Goal: Transaction & Acquisition: Download file/media

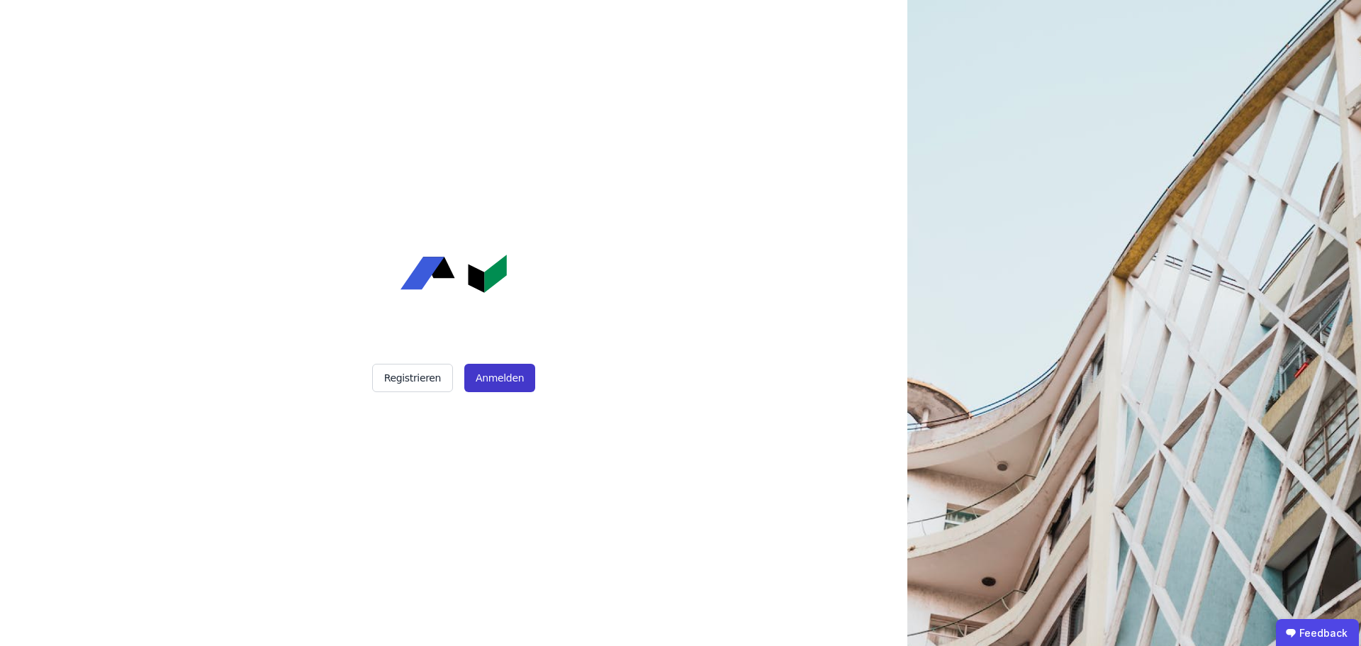
click at [507, 384] on button "Anmelden" at bounding box center [499, 378] width 71 height 28
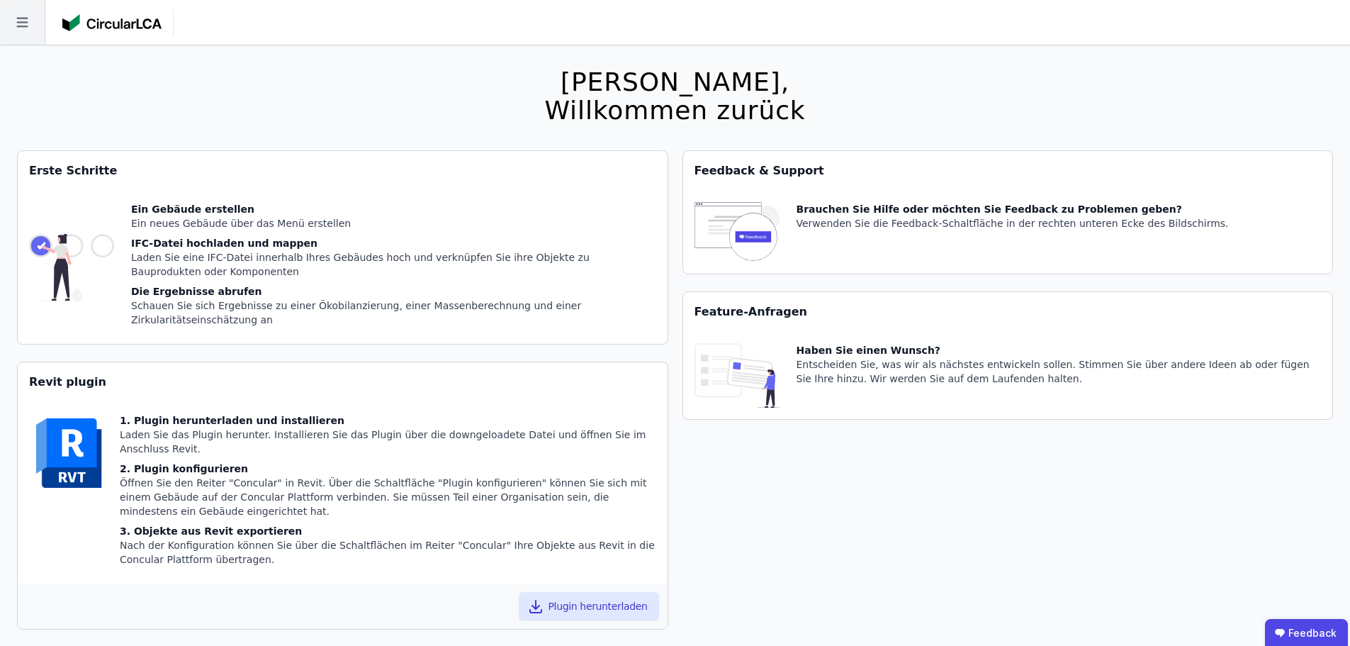
click at [18, 19] on icon at bounding box center [22, 22] width 45 height 45
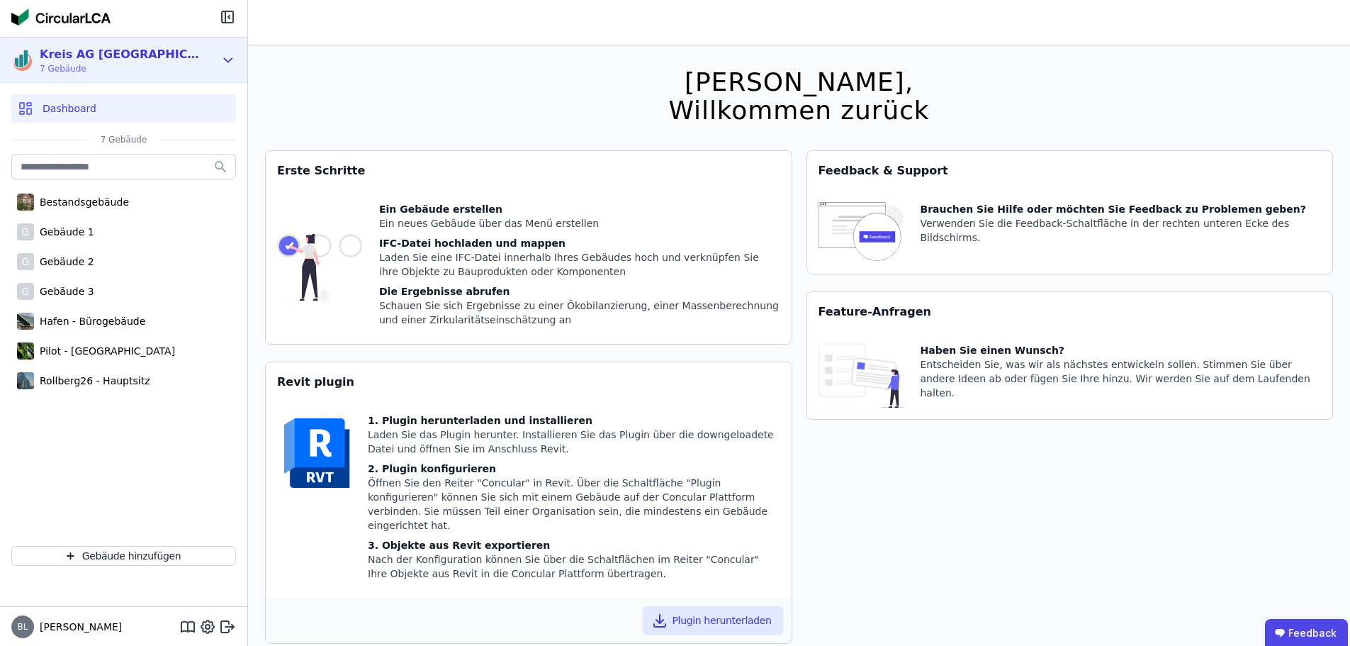
click at [189, 52] on div "Kreis AG [GEOGRAPHIC_DATA] 7 Gebäude" at bounding box center [112, 60] width 203 height 28
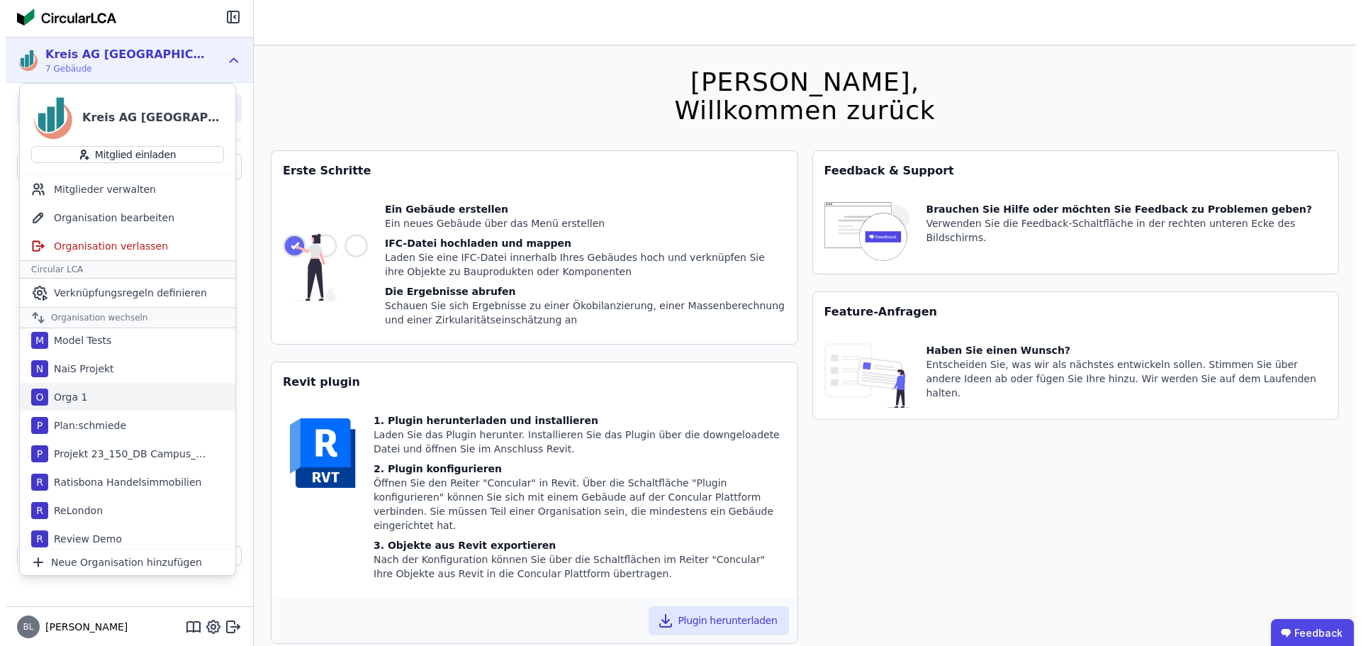
scroll to position [850, 0]
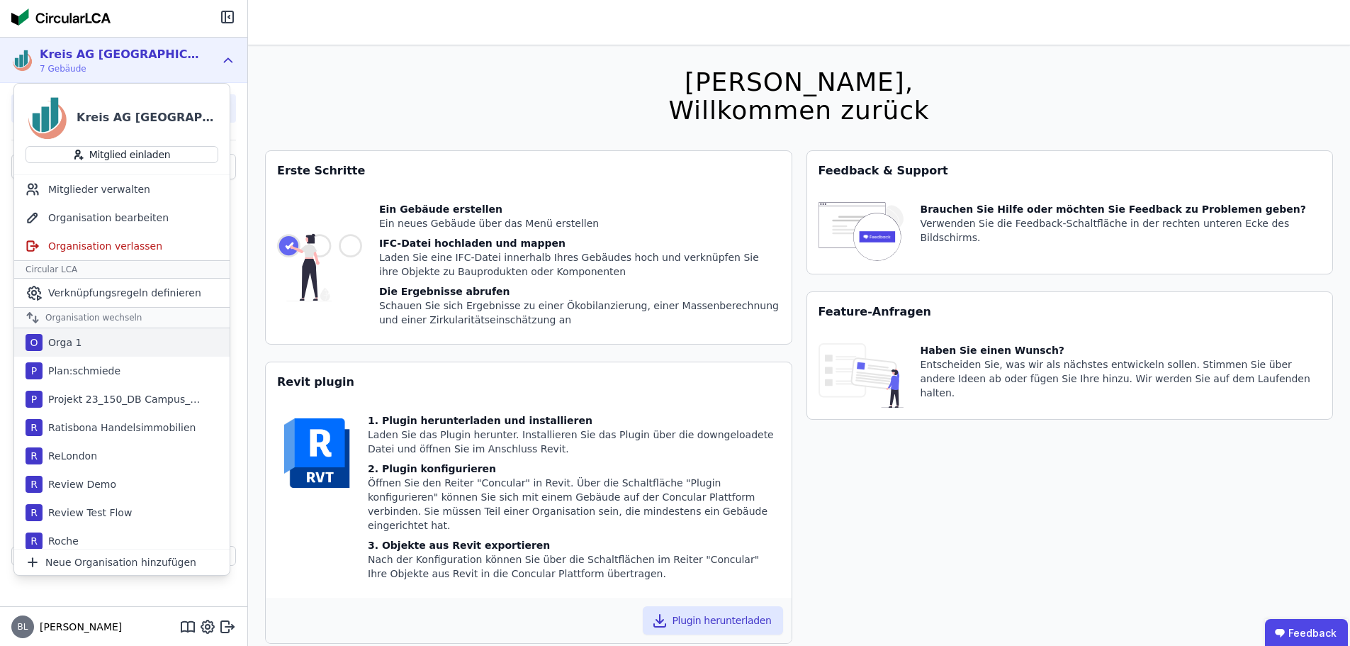
click at [118, 343] on div "O Orga 1" at bounding box center [121, 342] width 215 height 28
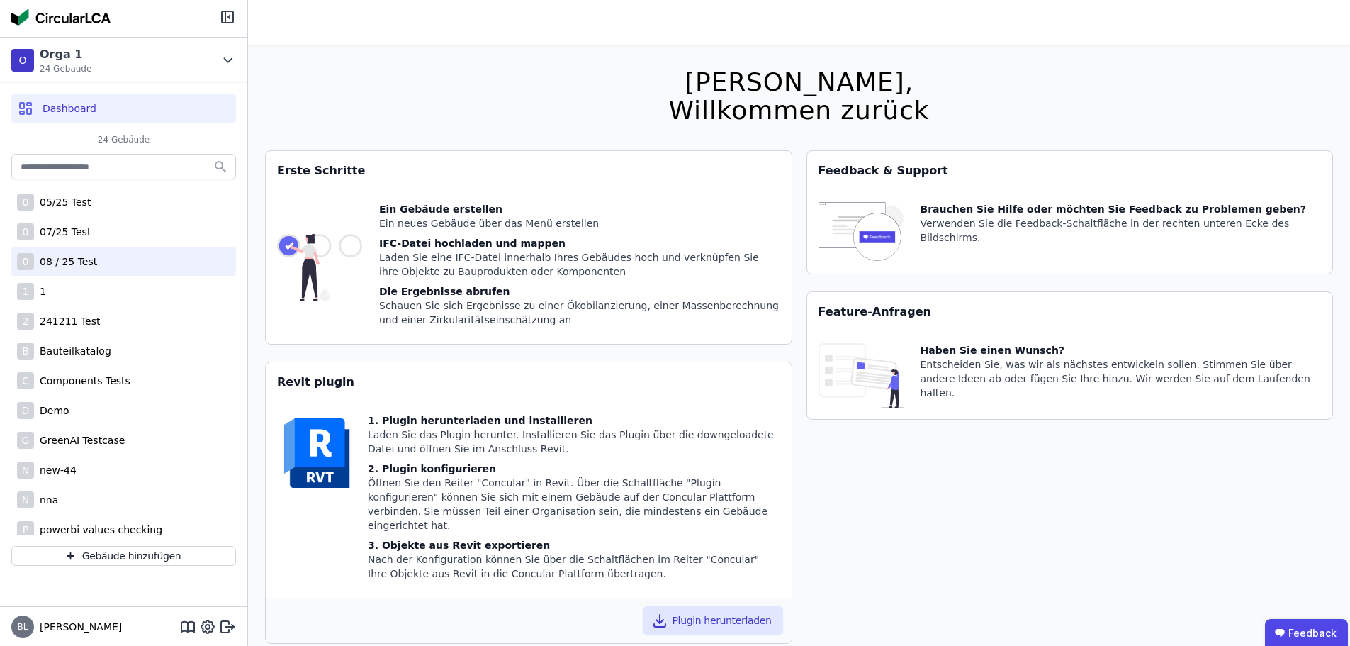
click at [79, 260] on div "08 / 25 Test" at bounding box center [65, 261] width 63 height 14
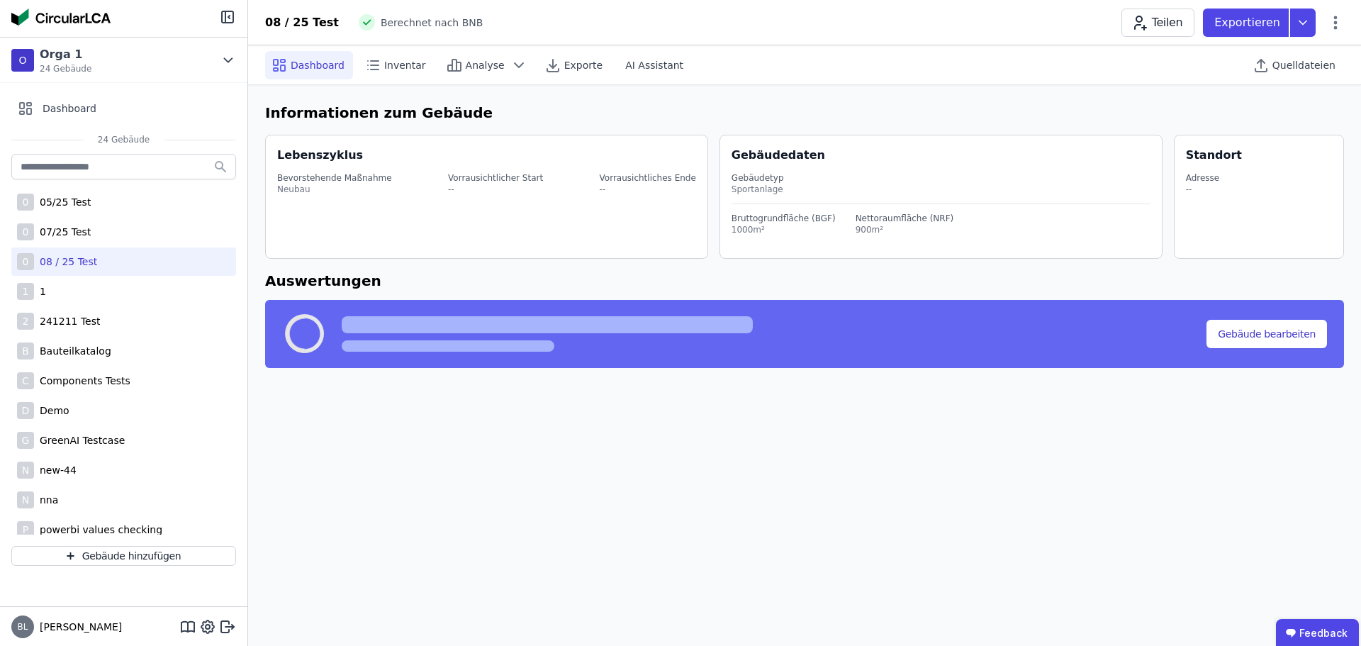
select select "*"
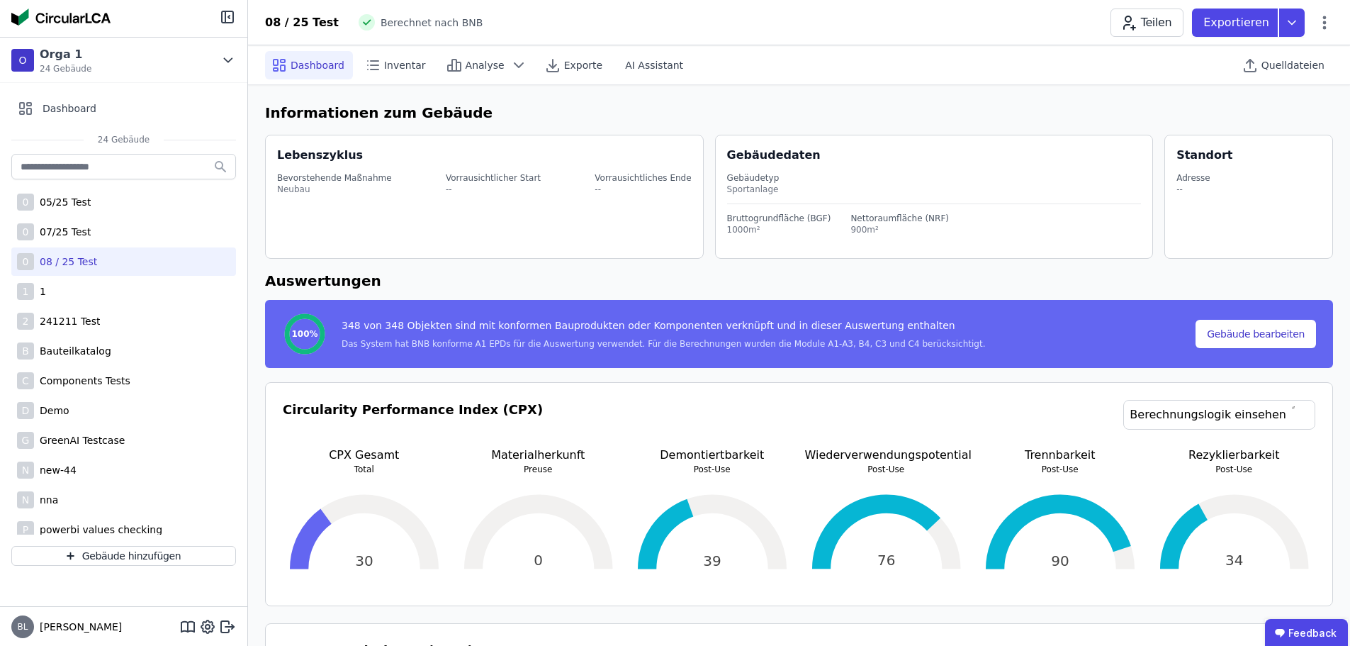
click at [1315, 67] on span "Quelldateien" at bounding box center [1293, 65] width 63 height 14
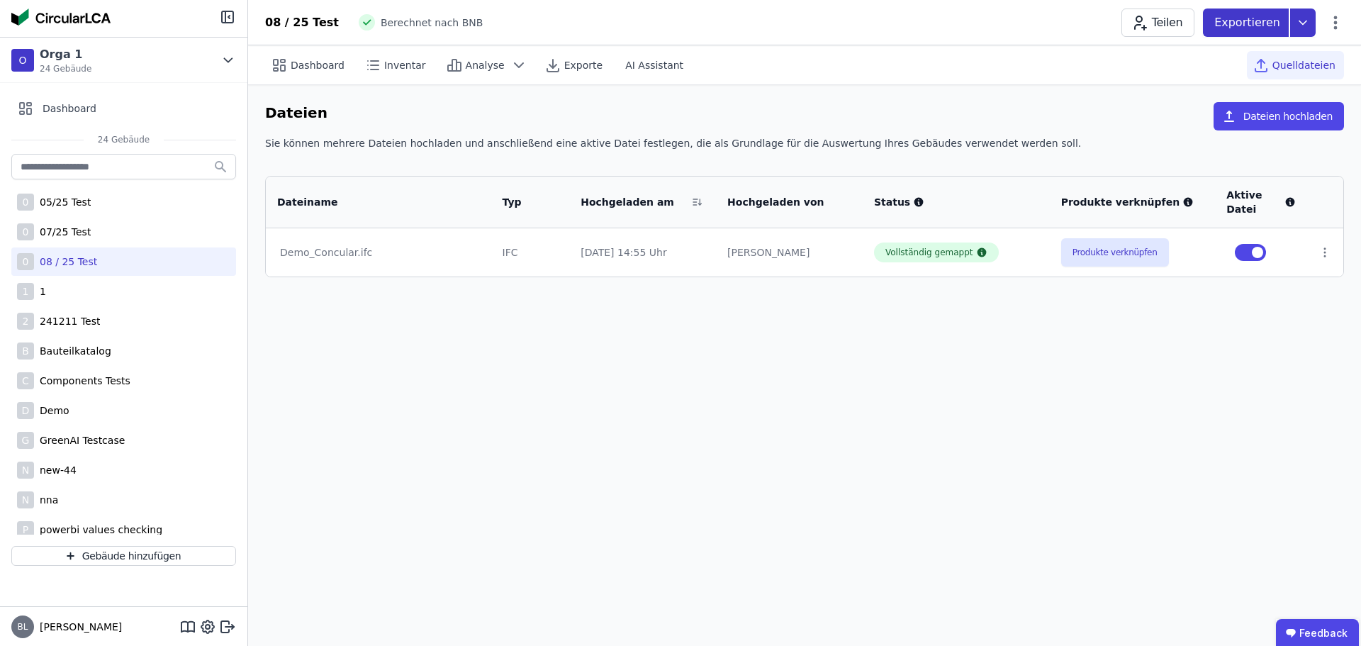
click at [1310, 14] on icon at bounding box center [1303, 23] width 26 height 28
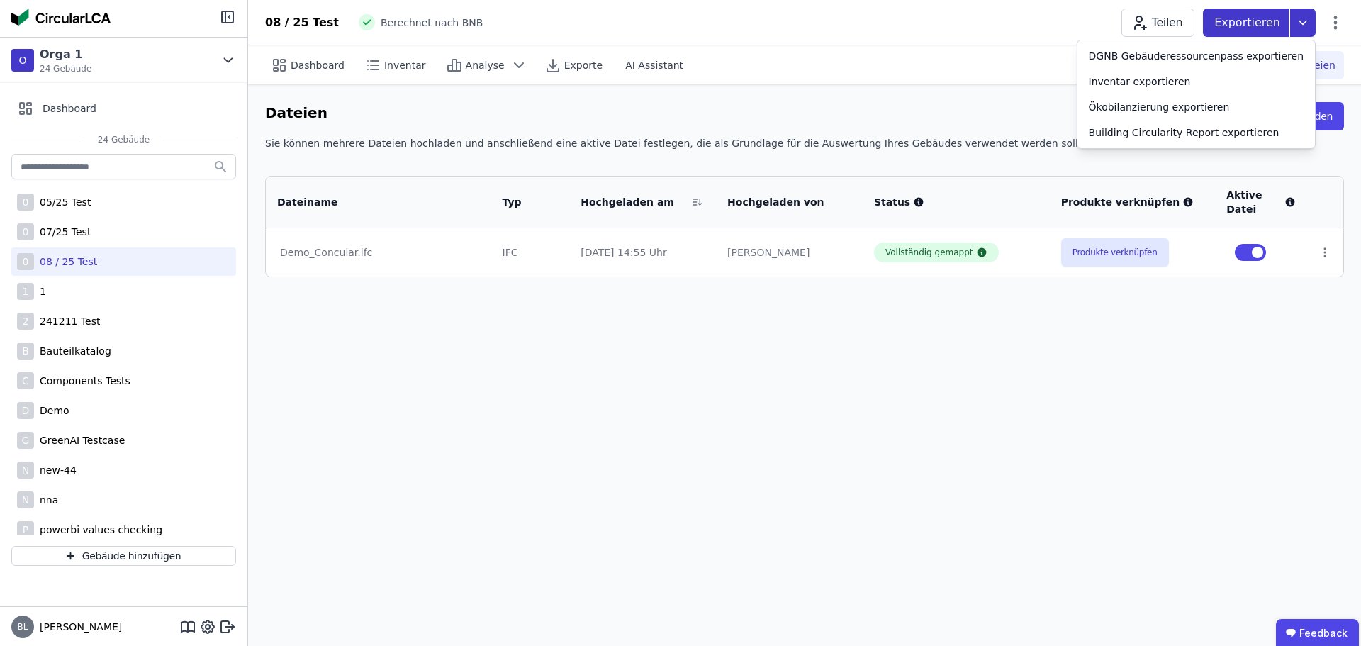
click at [1304, 16] on icon at bounding box center [1303, 23] width 26 height 28
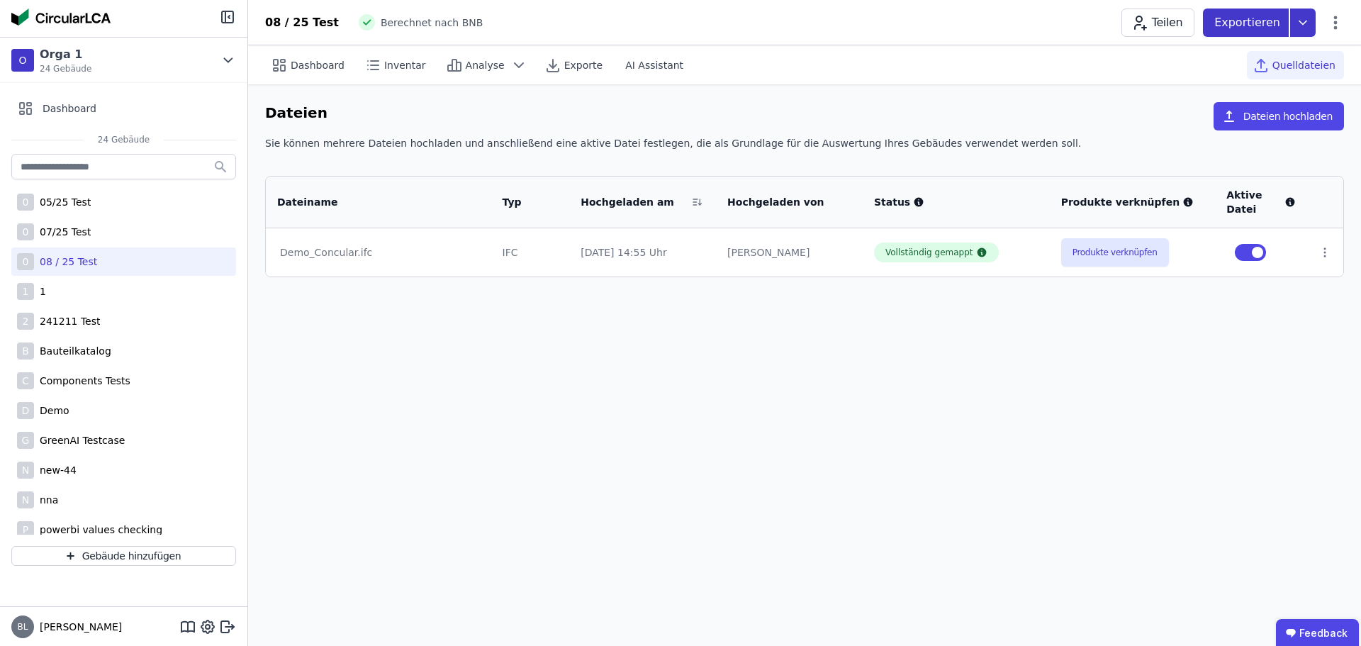
click at [1309, 26] on icon at bounding box center [1303, 23] width 26 height 28
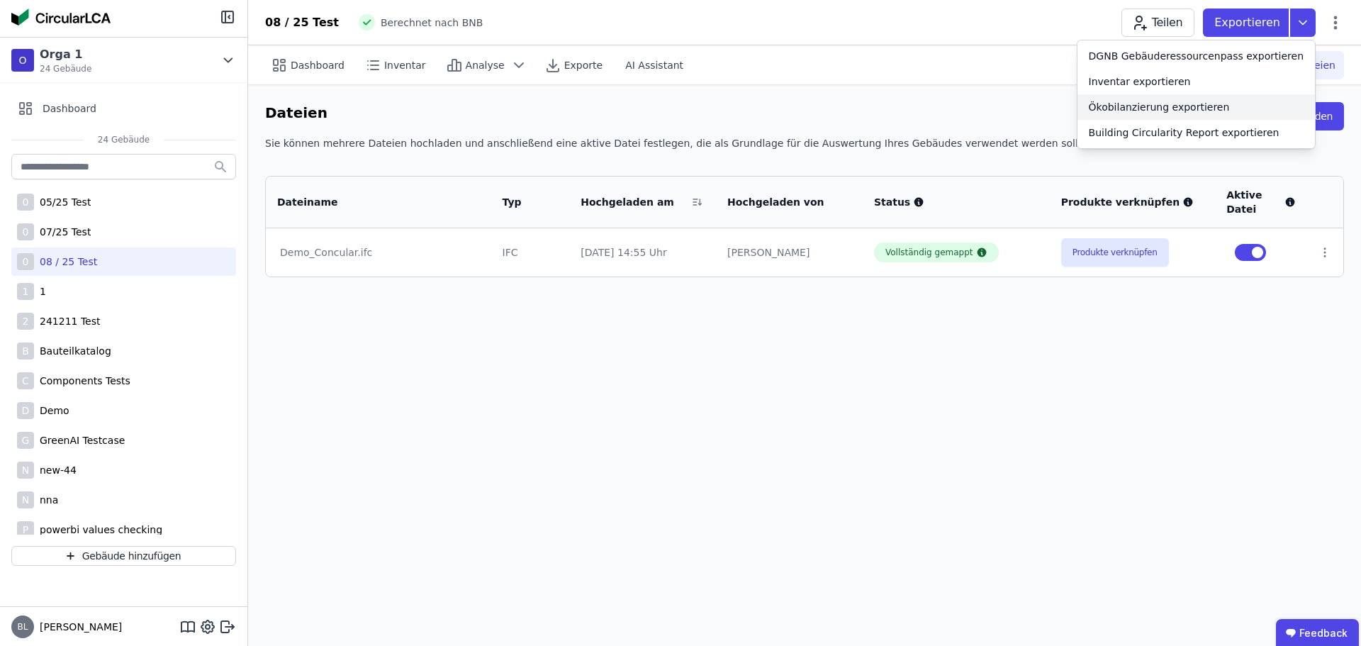
click at [1209, 111] on div "Ökobilanzierung exportieren" at bounding box center [1159, 107] width 141 height 14
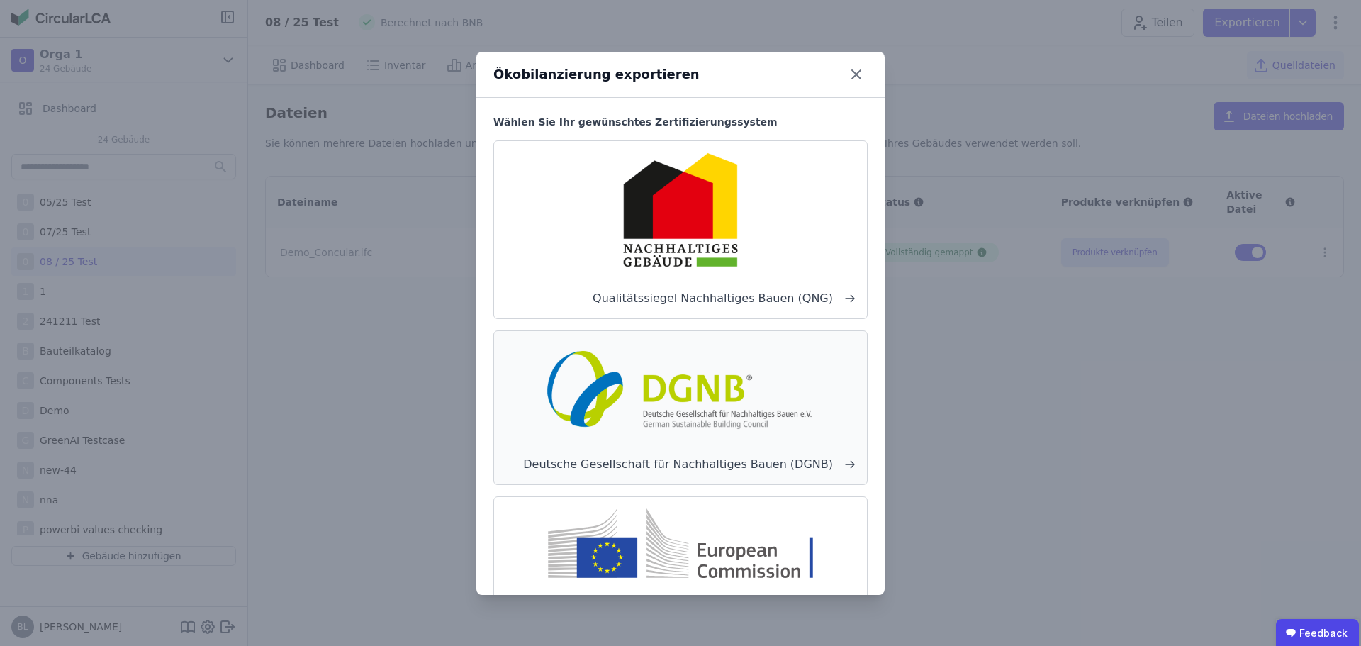
click at [665, 443] on div "Deutsche Gesellschaft für Nachhaltiges Bauen (DGNB)" at bounding box center [680, 407] width 374 height 155
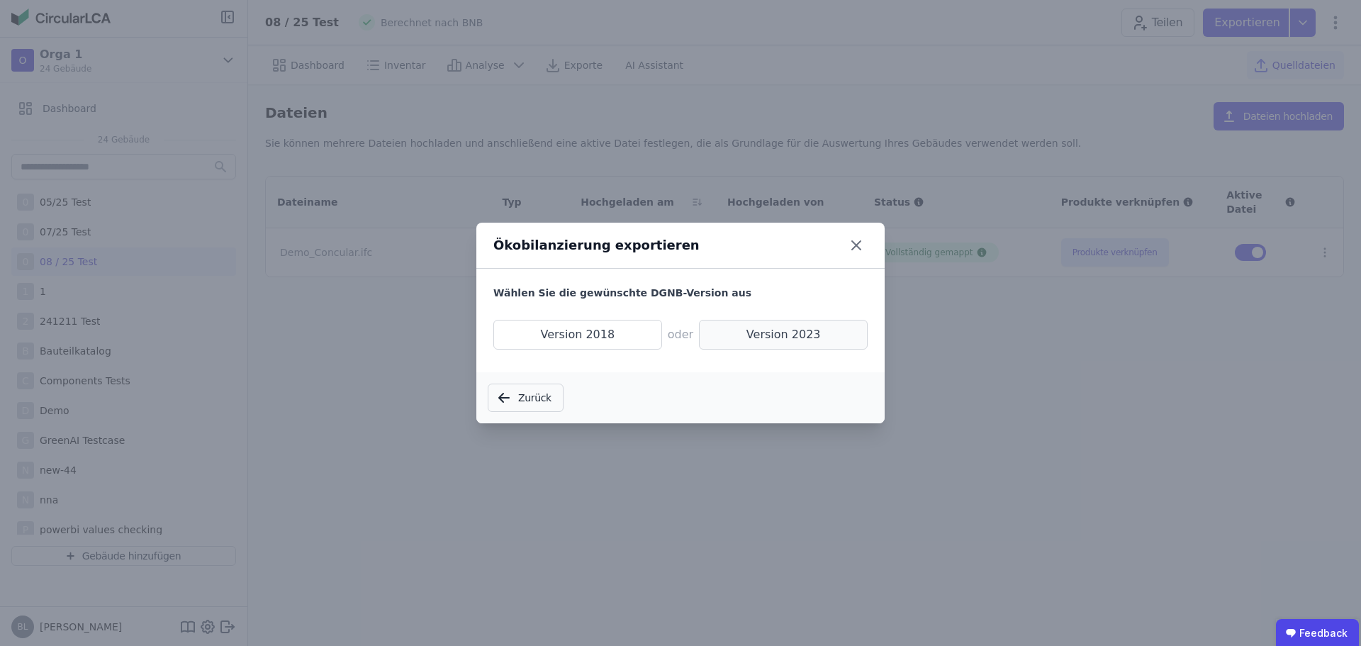
click at [785, 335] on span "Version 2023" at bounding box center [783, 335] width 169 height 30
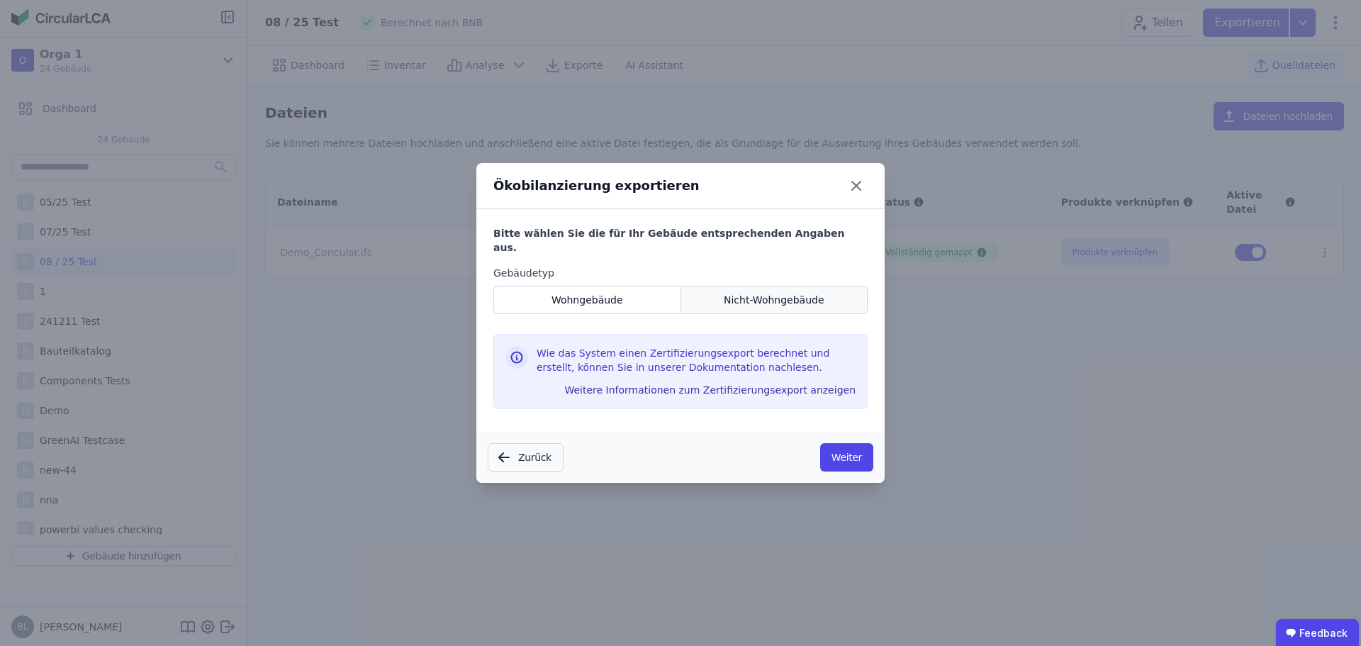
click at [753, 293] on span "Nicht-Wohngebäude" at bounding box center [774, 300] width 101 height 14
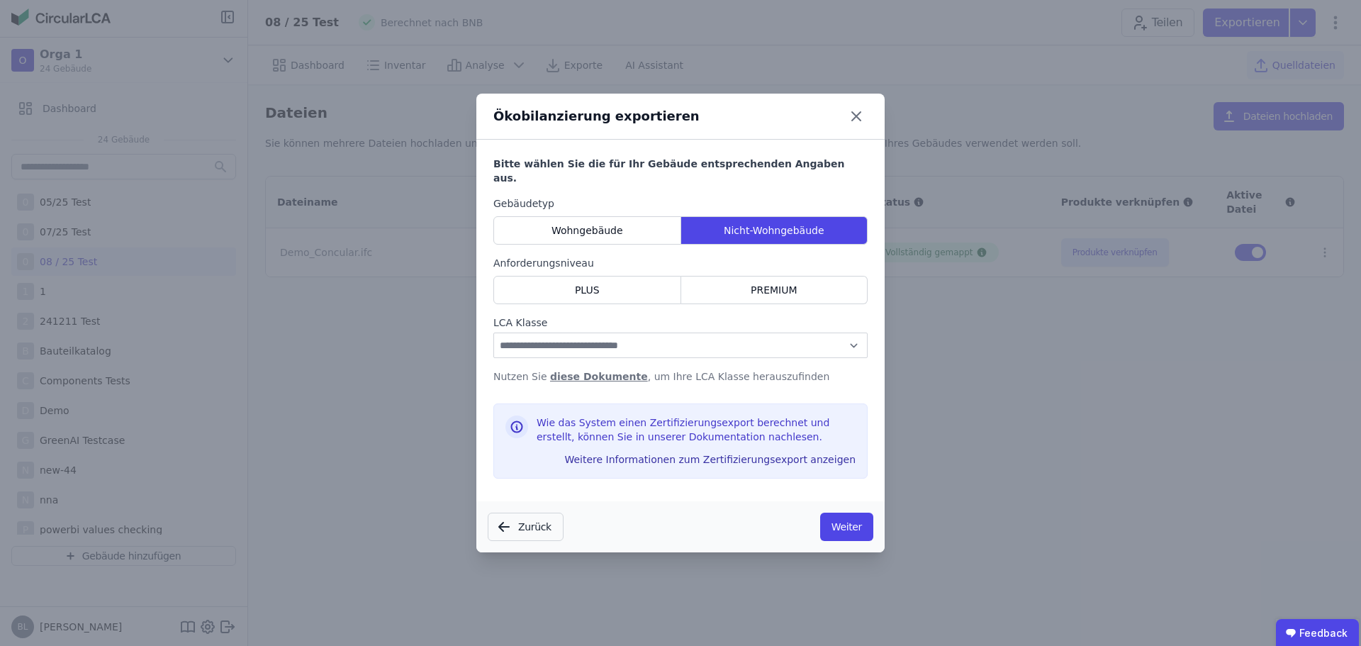
click at [663, 371] on p "Nutzen Sie diese Dokumente , um Ihre LCA Klasse herauszufinden" at bounding box center [680, 376] width 374 height 14
click at [692, 283] on div "PREMIUM" at bounding box center [774, 290] width 187 height 28
click at [673, 335] on select "**********" at bounding box center [680, 345] width 374 height 26
select select "*"
click at [493, 332] on select "**********" at bounding box center [680, 345] width 374 height 26
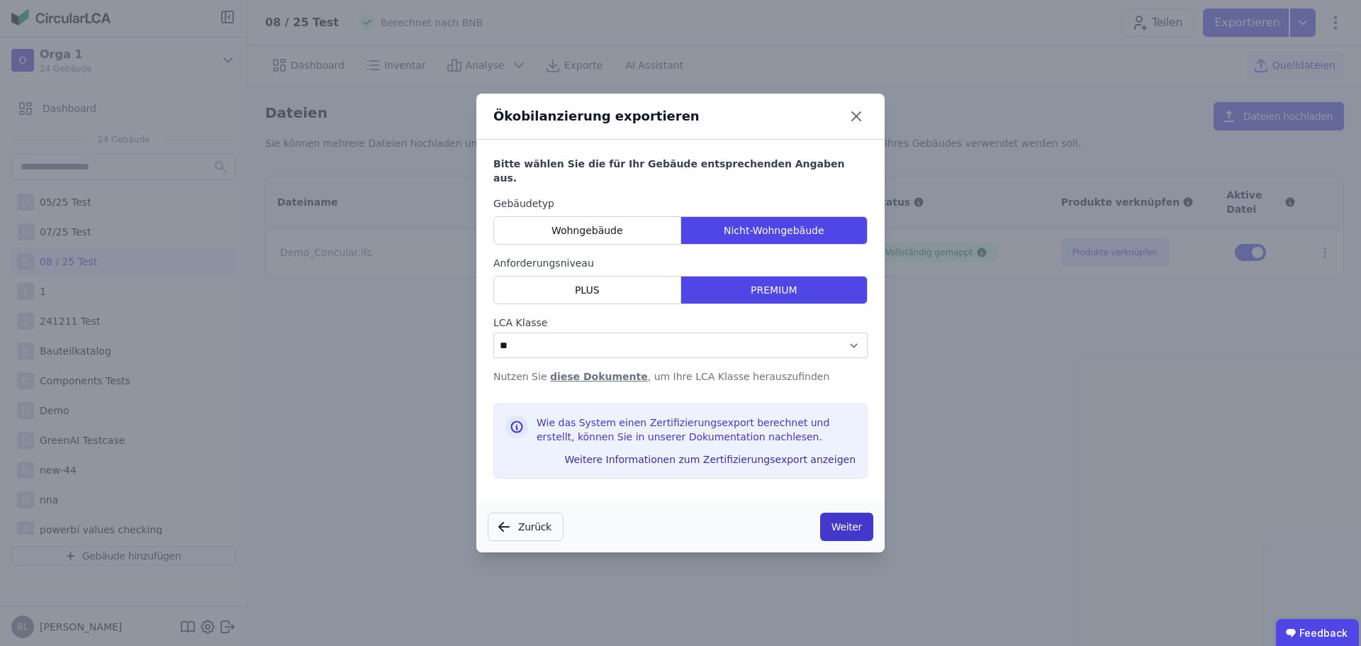
click at [839, 522] on button "Weiter" at bounding box center [846, 526] width 53 height 28
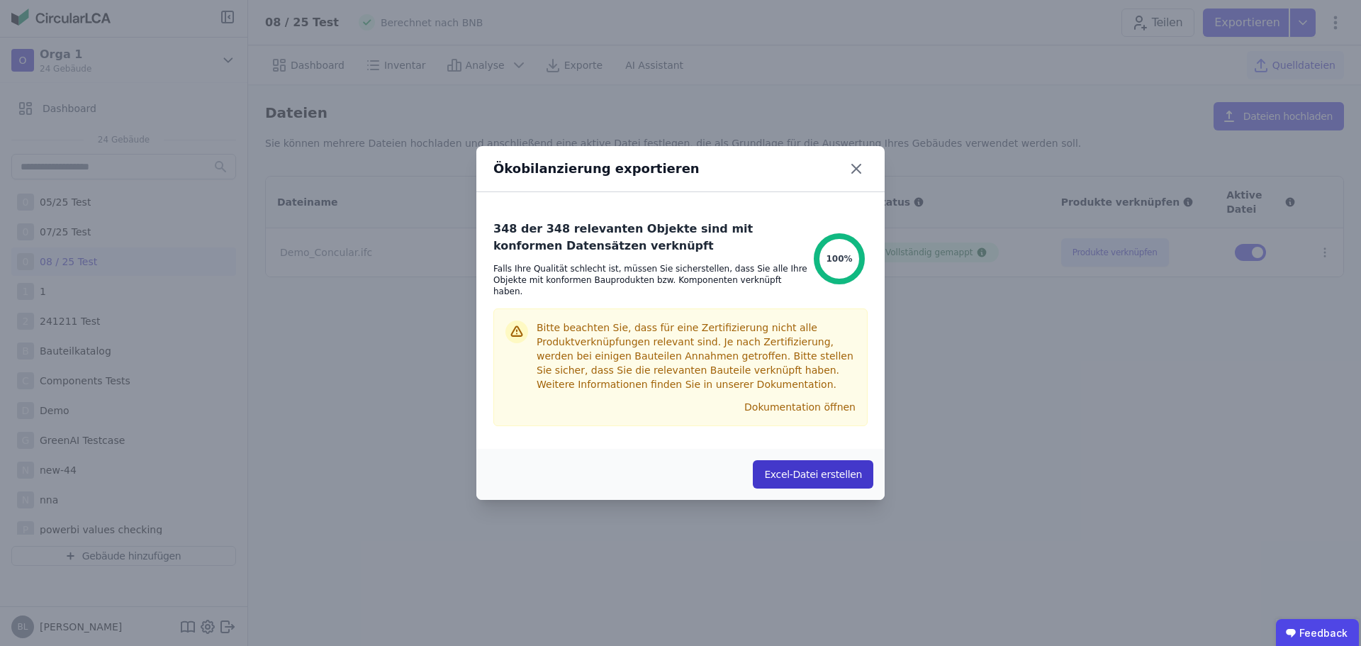
click at [826, 461] on button "Excel-Datei erstellen" at bounding box center [813, 474] width 120 height 28
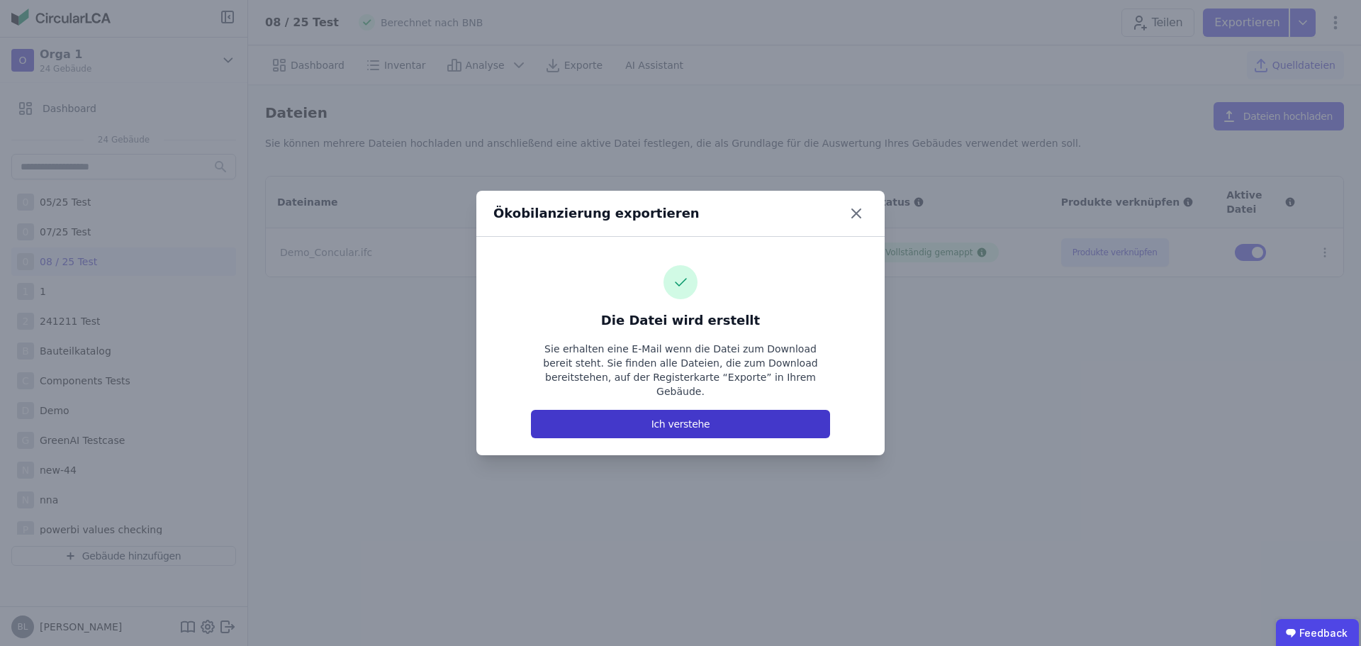
click at [751, 422] on button "Ich verstehe" at bounding box center [680, 424] width 299 height 28
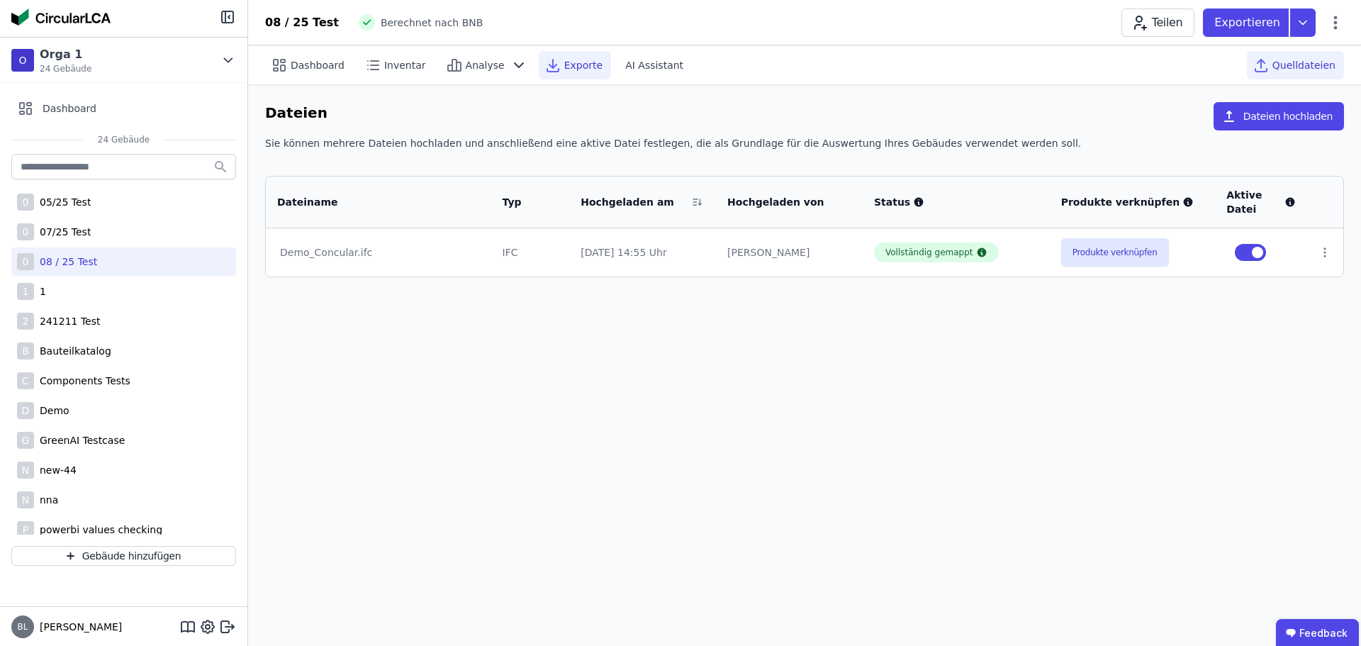
click at [549, 67] on div "Exporte" at bounding box center [575, 65] width 72 height 28
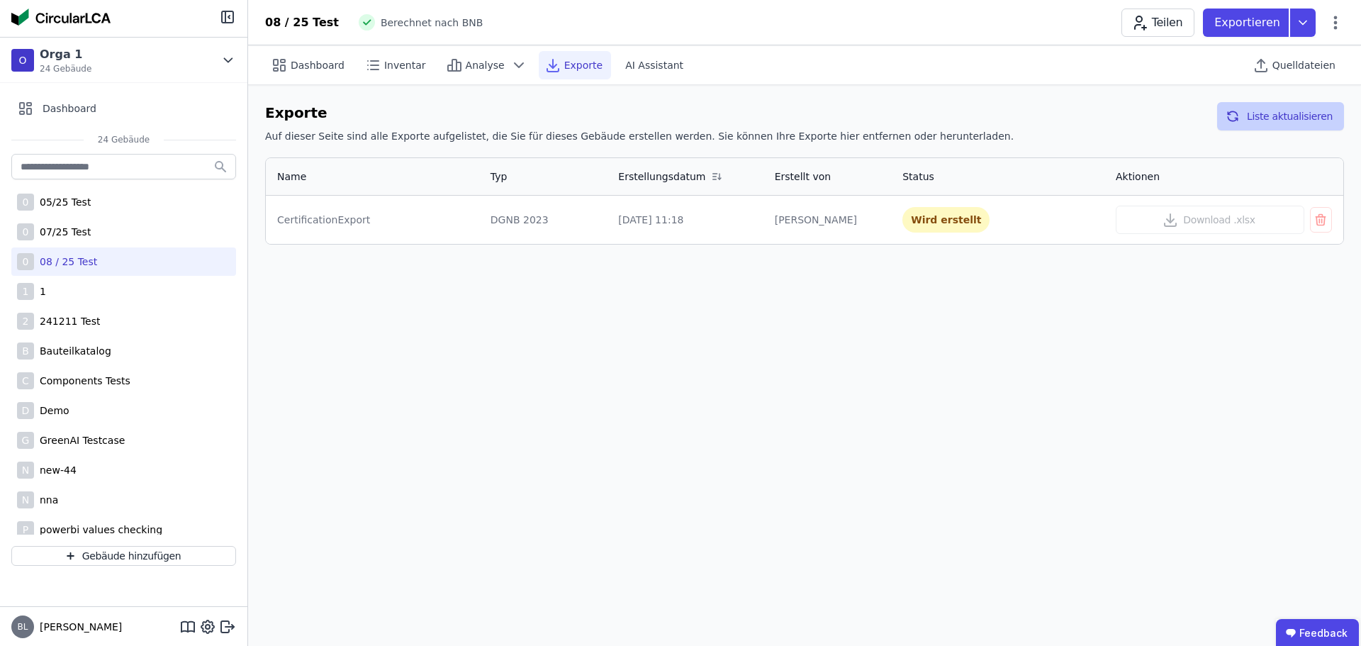
click at [1261, 119] on button "Liste aktualisieren" at bounding box center [1280, 116] width 127 height 28
click at [1288, 115] on button "Liste aktualisieren" at bounding box center [1280, 116] width 127 height 28
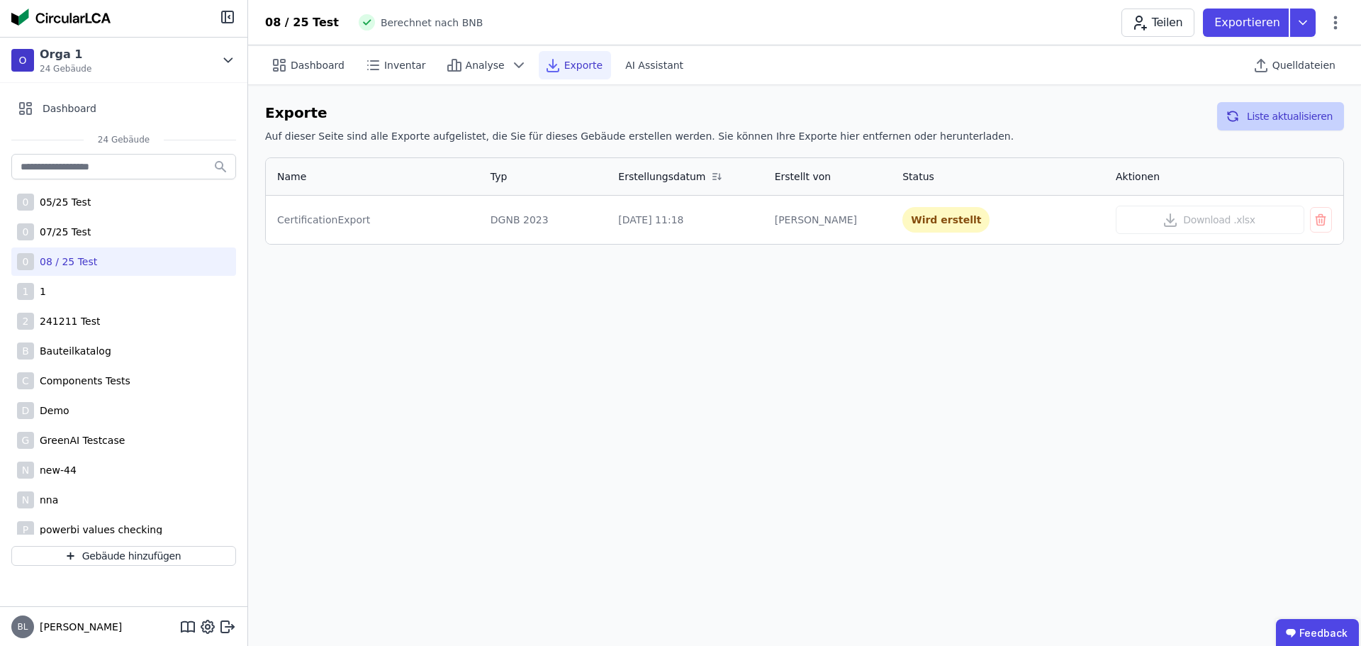
click at [1288, 115] on button "Liste aktualisieren" at bounding box center [1280, 116] width 127 height 28
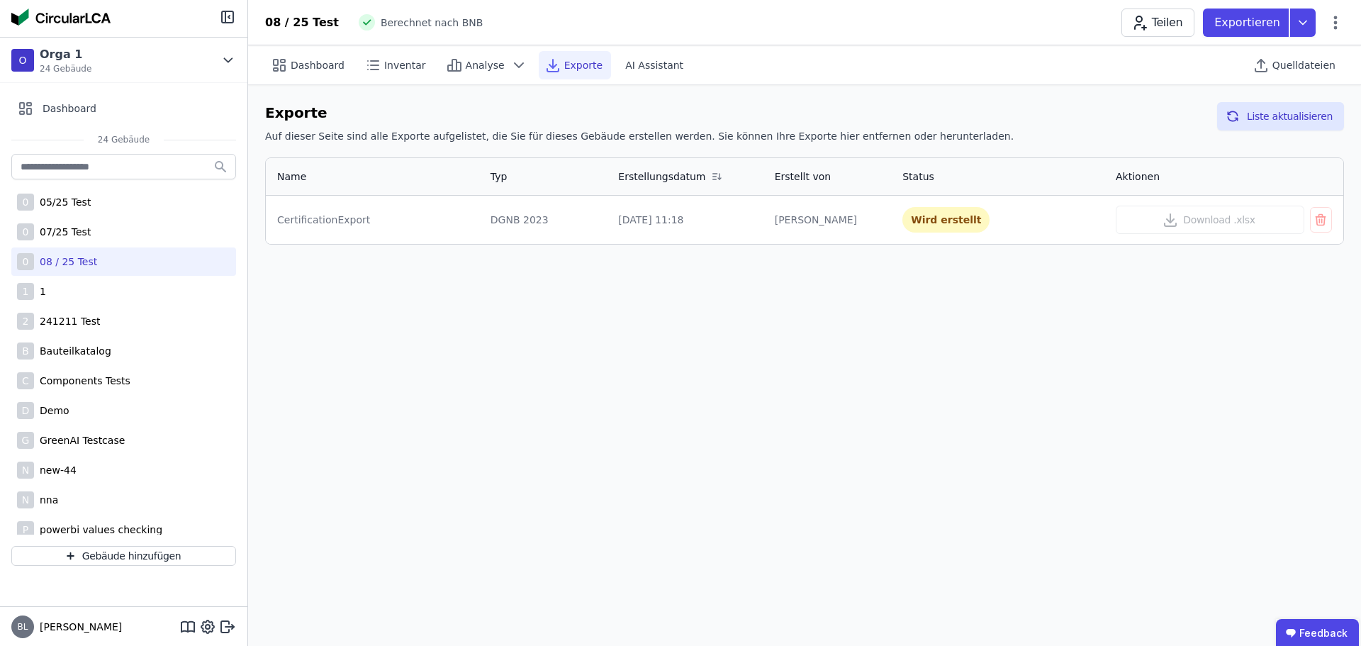
click at [67, 264] on div "08 / 25 Test" at bounding box center [65, 261] width 63 height 14
select select "*"
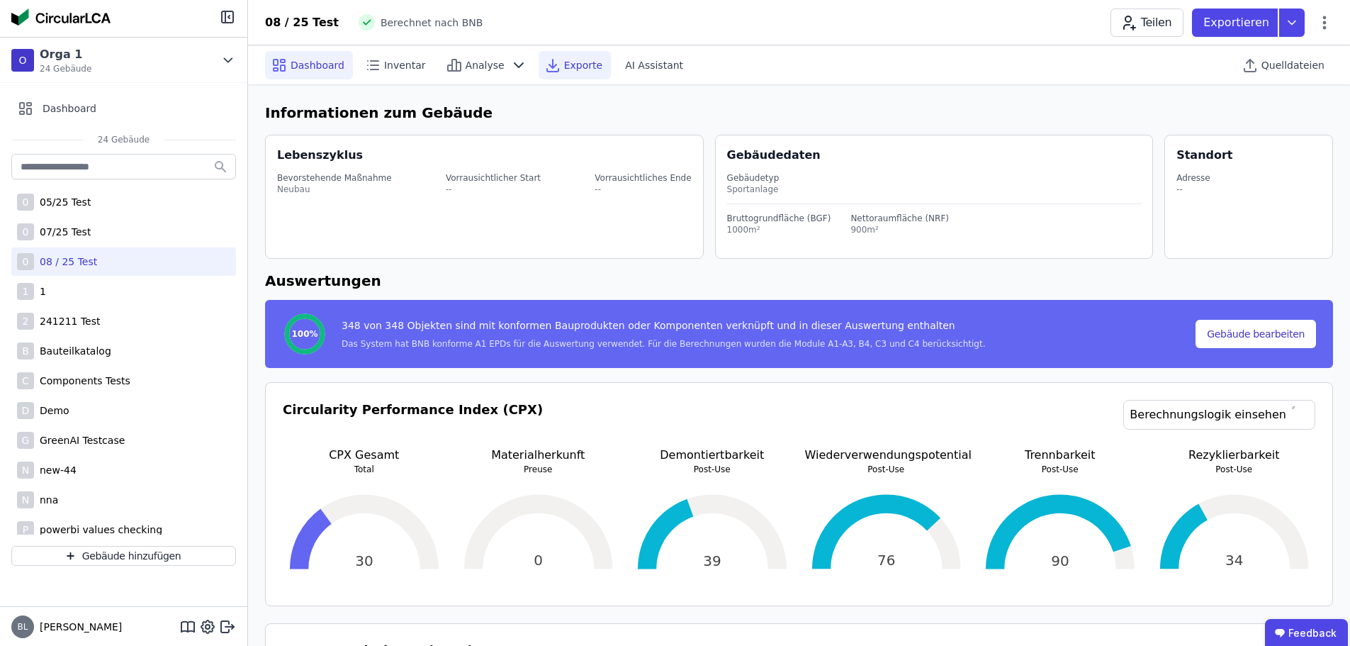
click at [544, 65] on icon at bounding box center [552, 65] width 17 height 17
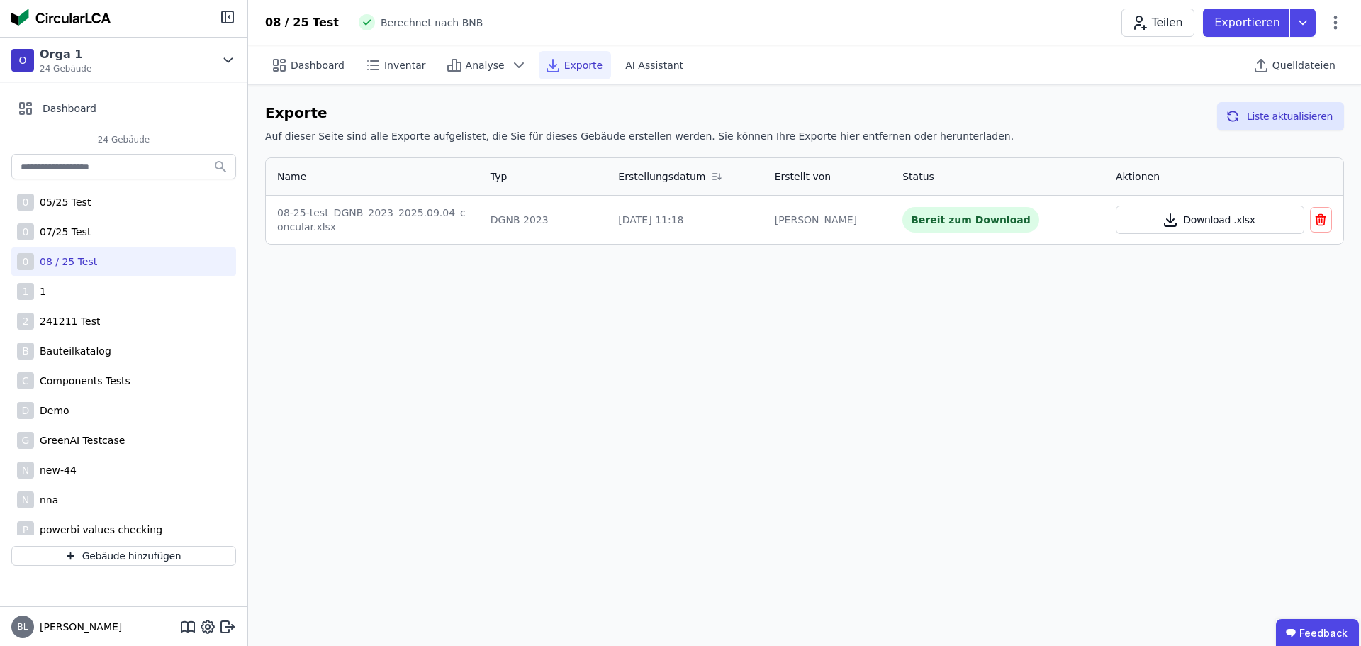
click at [1208, 225] on button "Download .xlsx" at bounding box center [1210, 220] width 189 height 28
click at [728, 342] on div "Dashboard Inventar Analyse Exporte AI Assistant Quelldateien Exporte Auf dieser…" at bounding box center [804, 345] width 1113 height 600
click at [936, 289] on div "Dashboard Inventar Analyse Exporte AI Assistant Quelldateien Exporte Auf dieser…" at bounding box center [804, 345] width 1113 height 600
